Goal: Information Seeking & Learning: Check status

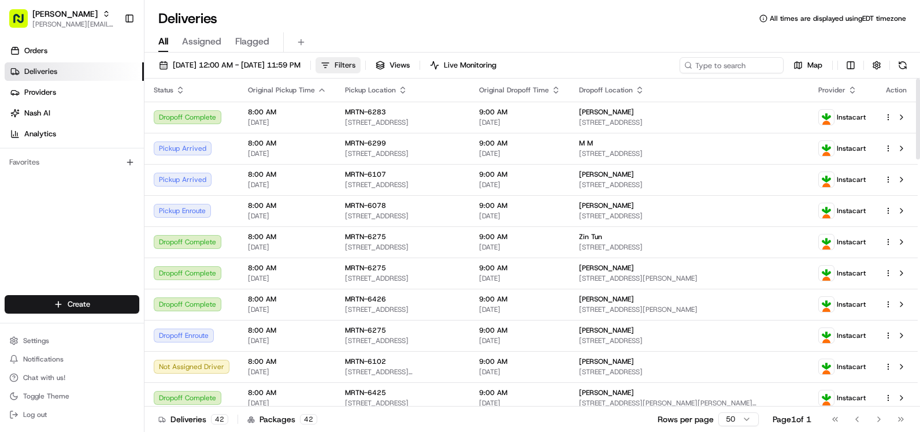
click at [355, 68] on span "Filters" at bounding box center [344, 65] width 21 height 10
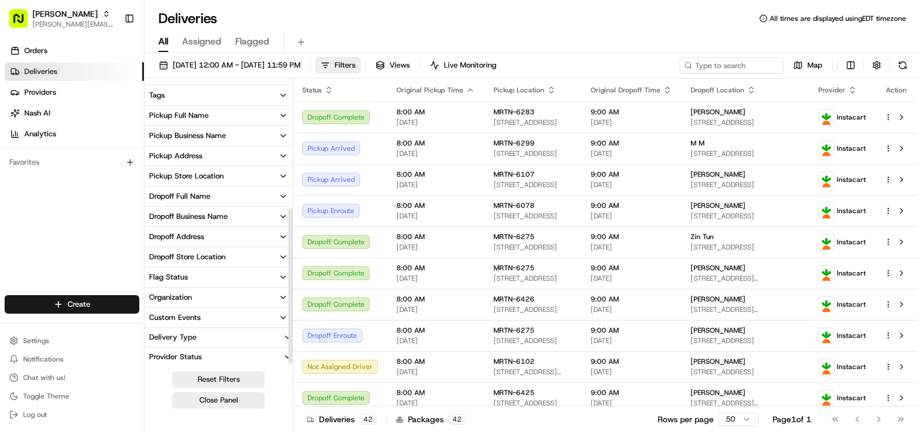
scroll to position [239, 0]
click at [284, 175] on icon "button" at bounding box center [282, 175] width 9 height 9
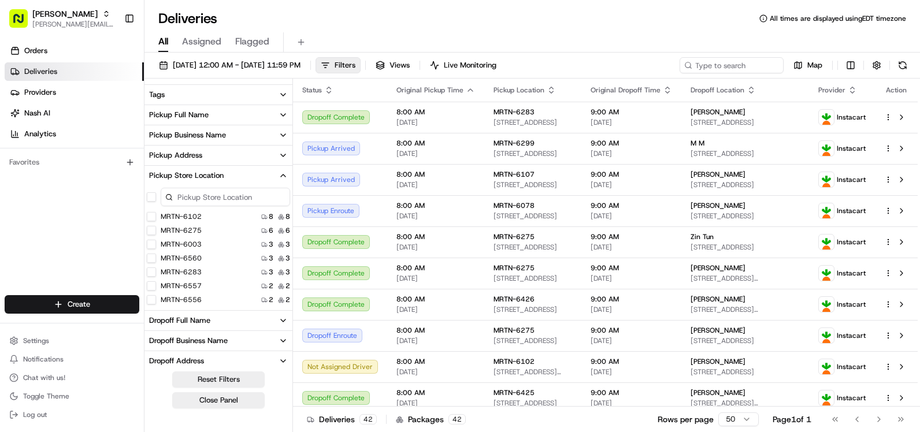
click at [204, 198] on input at bounding box center [225, 197] width 129 height 18
type input "6078"
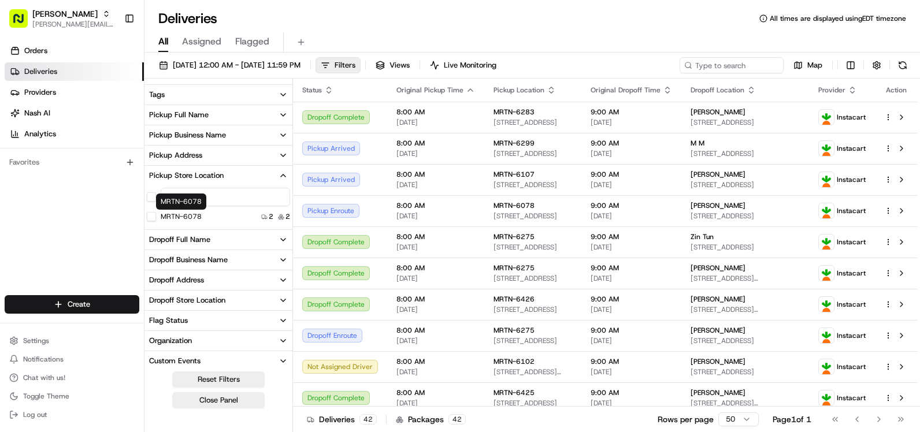
click at [189, 217] on label "MRTN-6078" at bounding box center [181, 216] width 41 height 9
click at [156, 217] on button "MRTN-6078" at bounding box center [151, 216] width 9 height 9
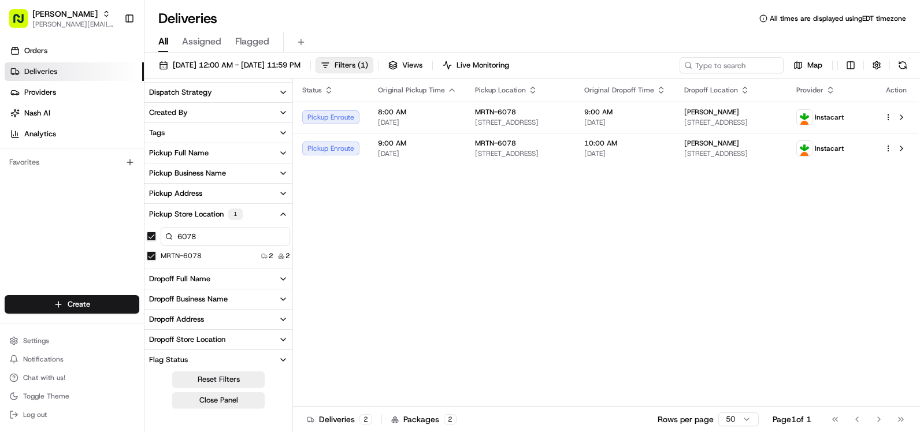
scroll to position [65, 0]
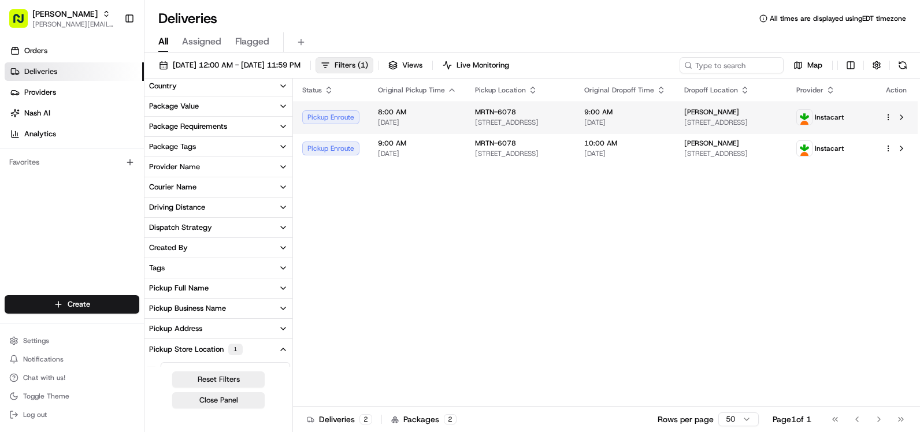
click at [566, 120] on span "[STREET_ADDRESS]" at bounding box center [520, 122] width 91 height 9
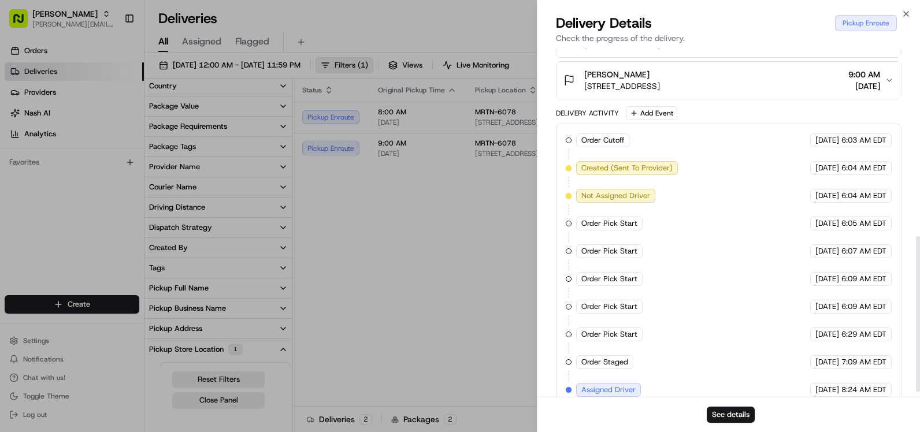
scroll to position [430, 0]
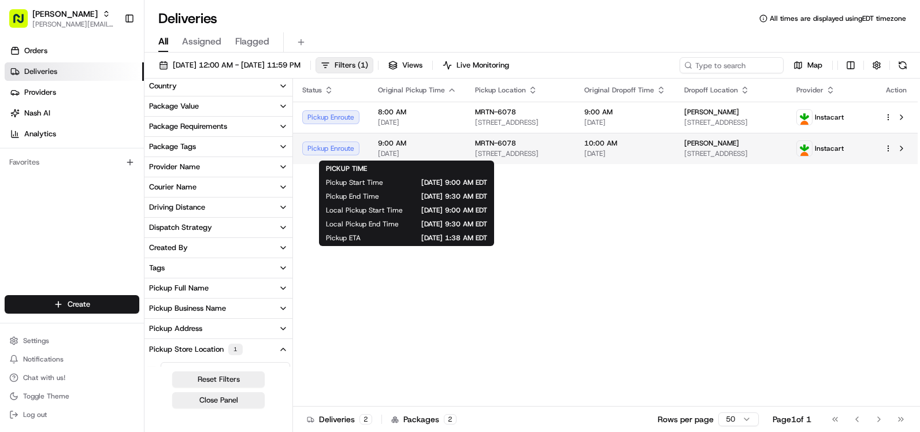
click at [445, 153] on span "[DATE]" at bounding box center [417, 153] width 79 height 9
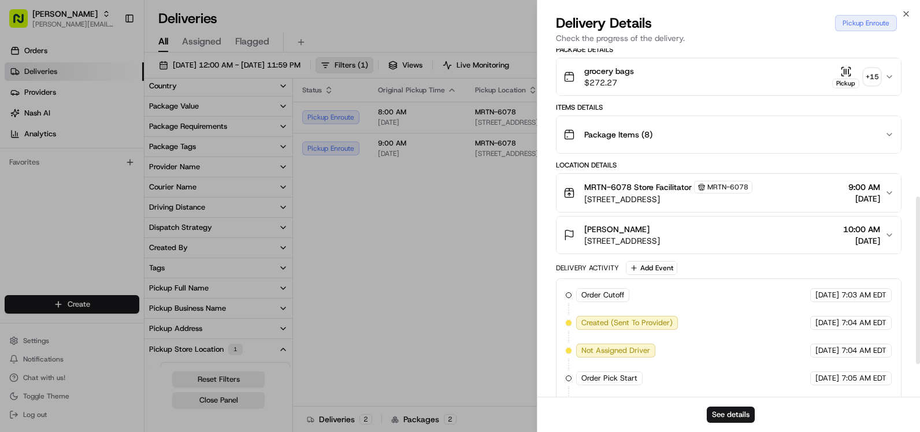
scroll to position [375, 0]
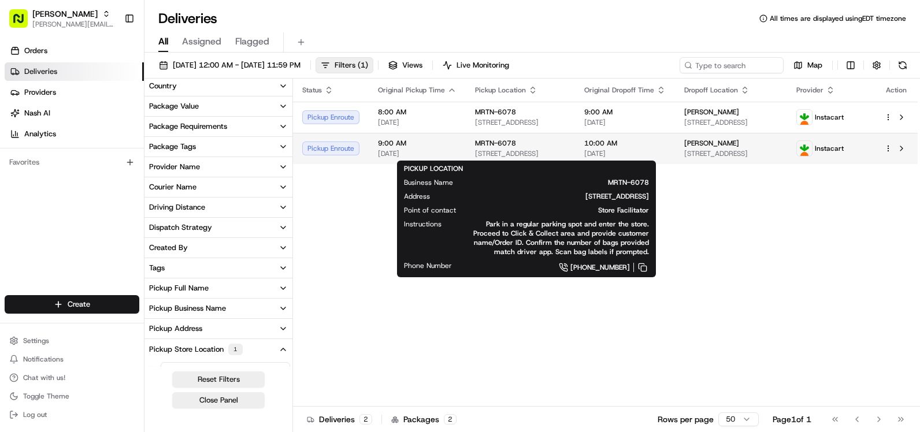
click at [505, 149] on span "[STREET_ADDRESS]" at bounding box center [520, 153] width 91 height 9
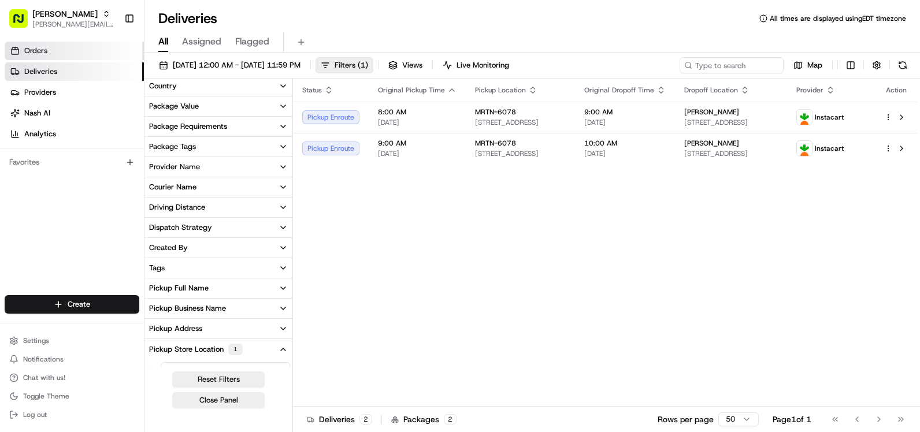
click at [31, 51] on span "Orders" at bounding box center [35, 51] width 23 height 10
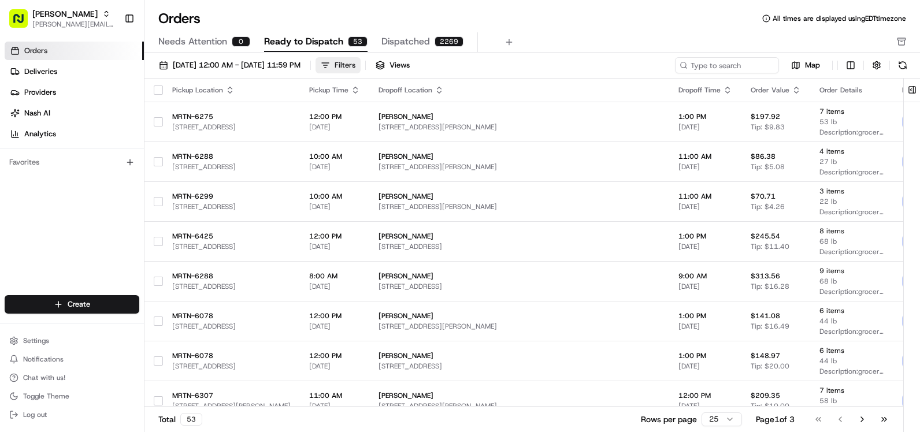
click at [360, 65] on button "Filters" at bounding box center [337, 65] width 45 height 16
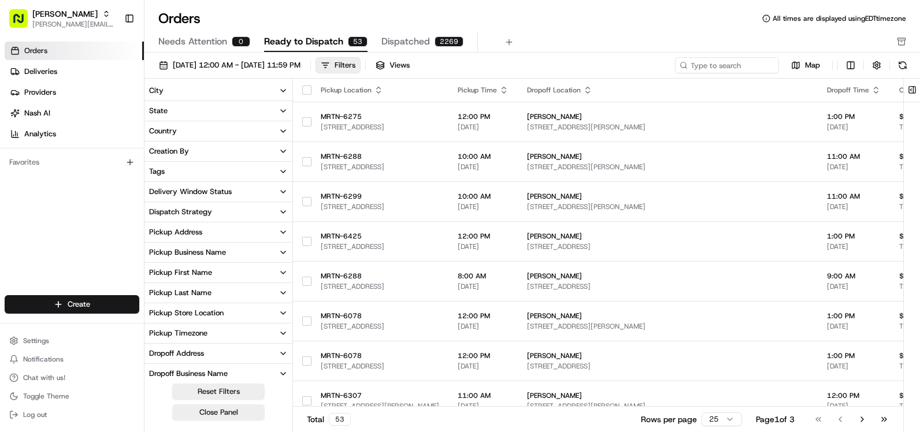
click at [285, 311] on icon "button" at bounding box center [282, 312] width 9 height 9
click at [193, 334] on input at bounding box center [225, 333] width 129 height 16
type input "6078"
click at [152, 350] on button "MRTN-6078" at bounding box center [151, 351] width 9 height 9
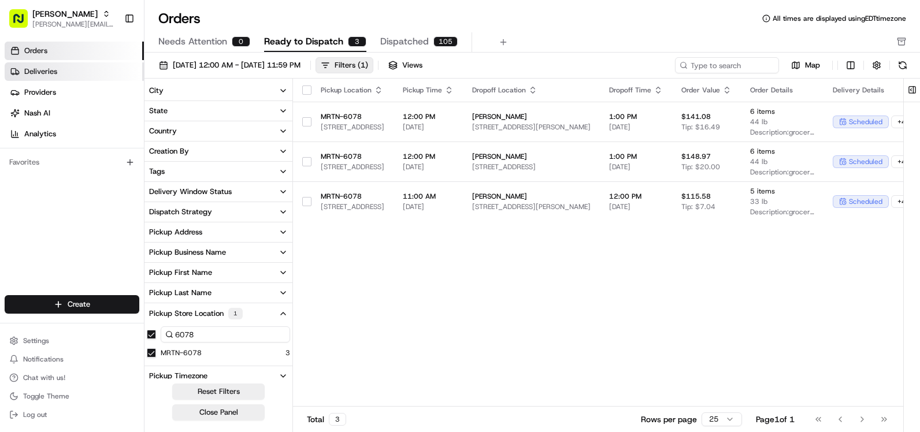
click at [49, 73] on span "Deliveries" at bounding box center [40, 71] width 33 height 10
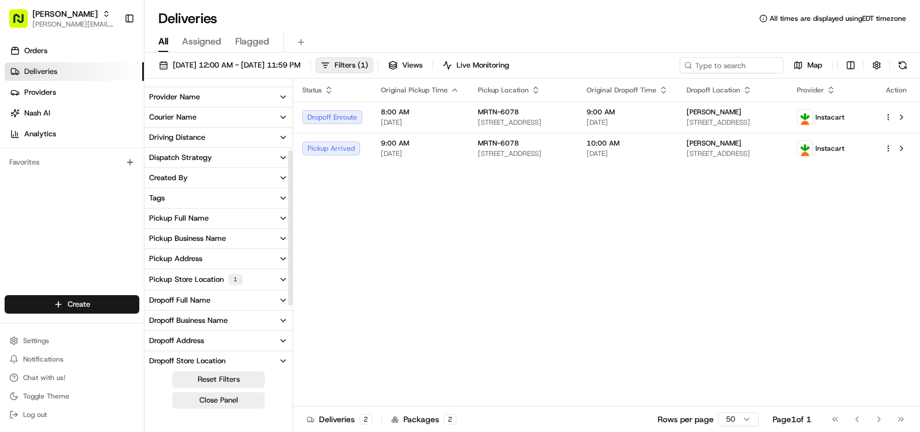
scroll to position [116, 0]
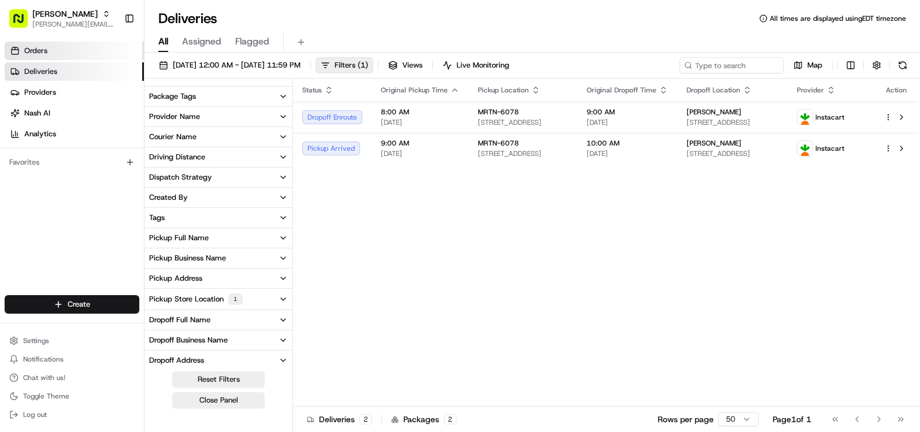
click at [31, 43] on link "Orders" at bounding box center [74, 51] width 139 height 18
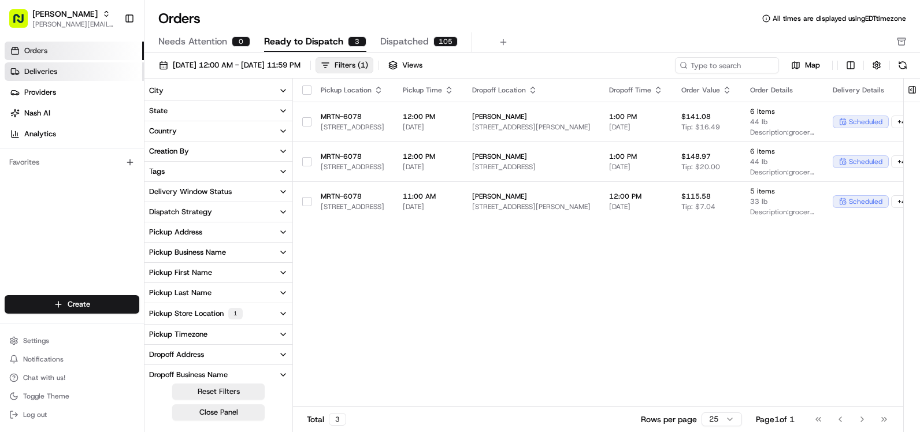
click at [42, 74] on span "Deliveries" at bounding box center [40, 71] width 33 height 10
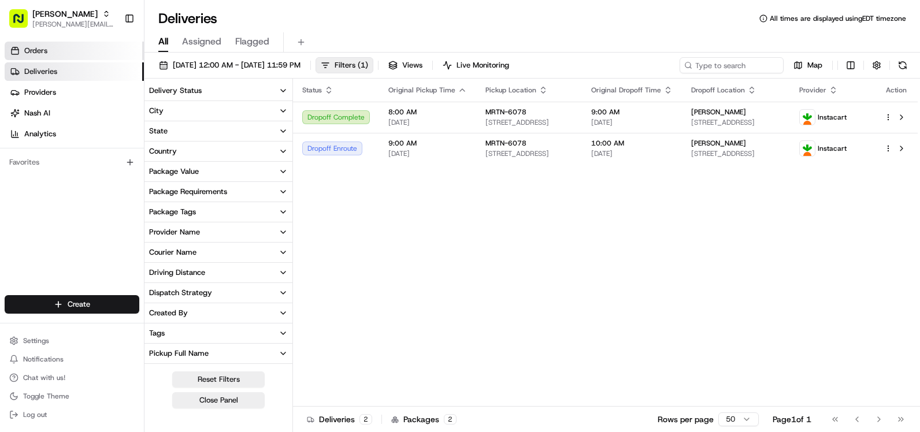
click at [46, 47] on span "Orders" at bounding box center [35, 51] width 23 height 10
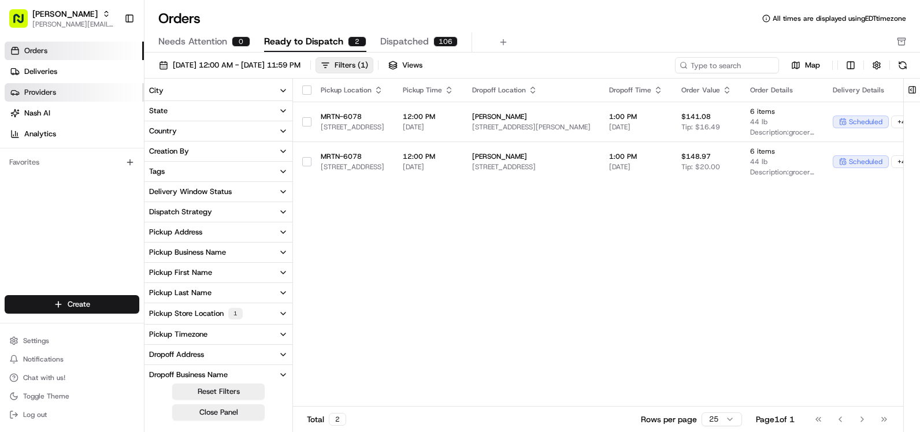
drag, startPoint x: 34, startPoint y: 70, endPoint x: 96, endPoint y: 99, distance: 68.2
click at [34, 70] on span "Deliveries" at bounding box center [40, 71] width 33 height 10
